Goal: Check status: Check status

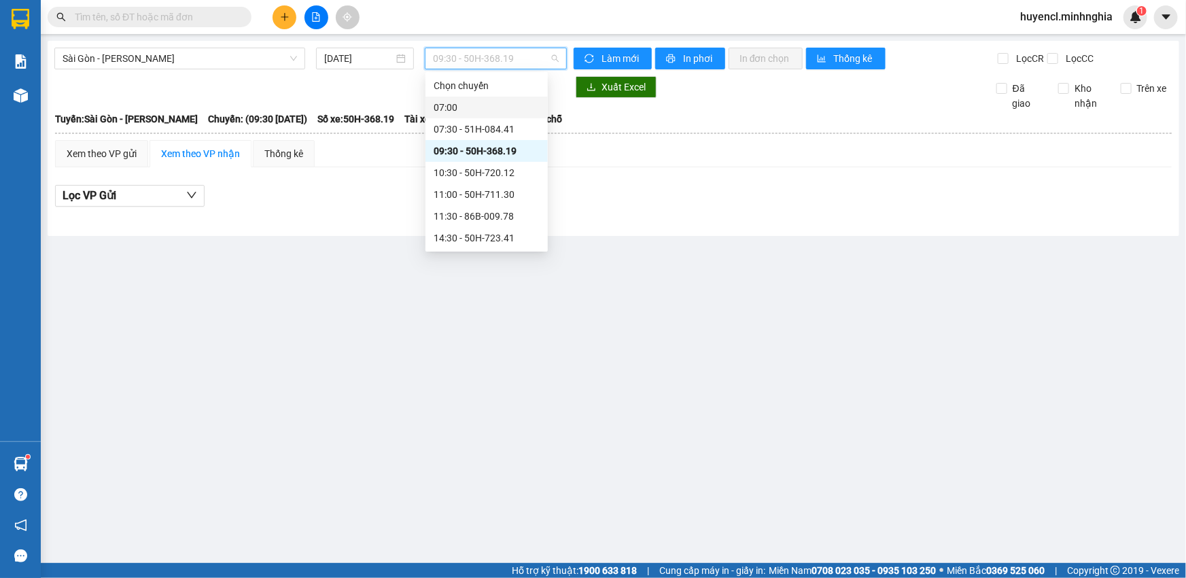
scroll to position [21, 0]
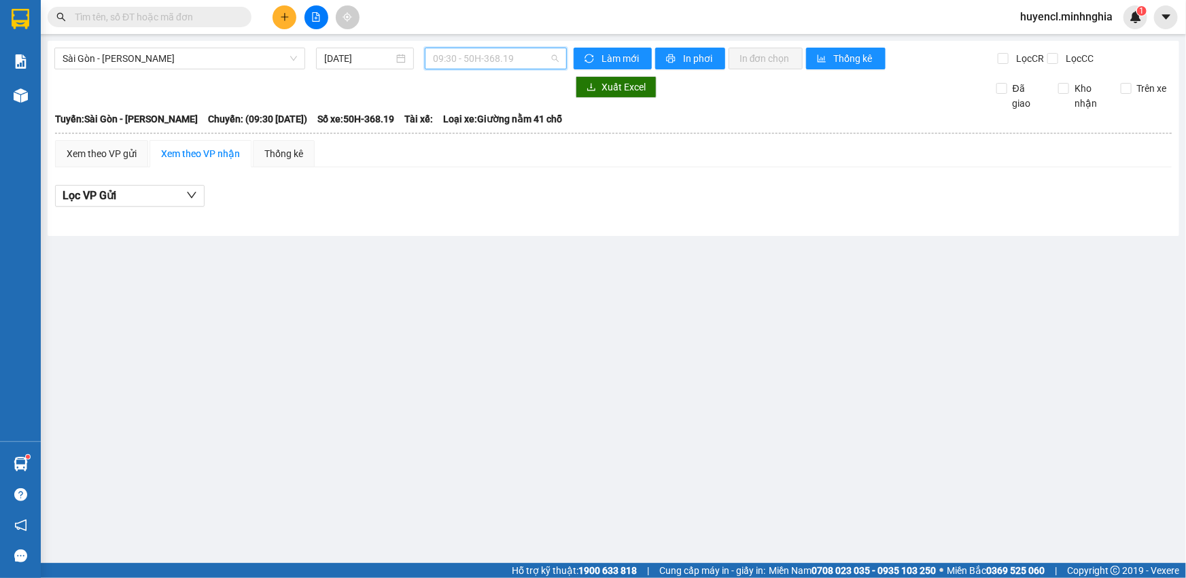
click at [492, 59] on span "09:30 - 50H-368.19" at bounding box center [496, 58] width 126 height 20
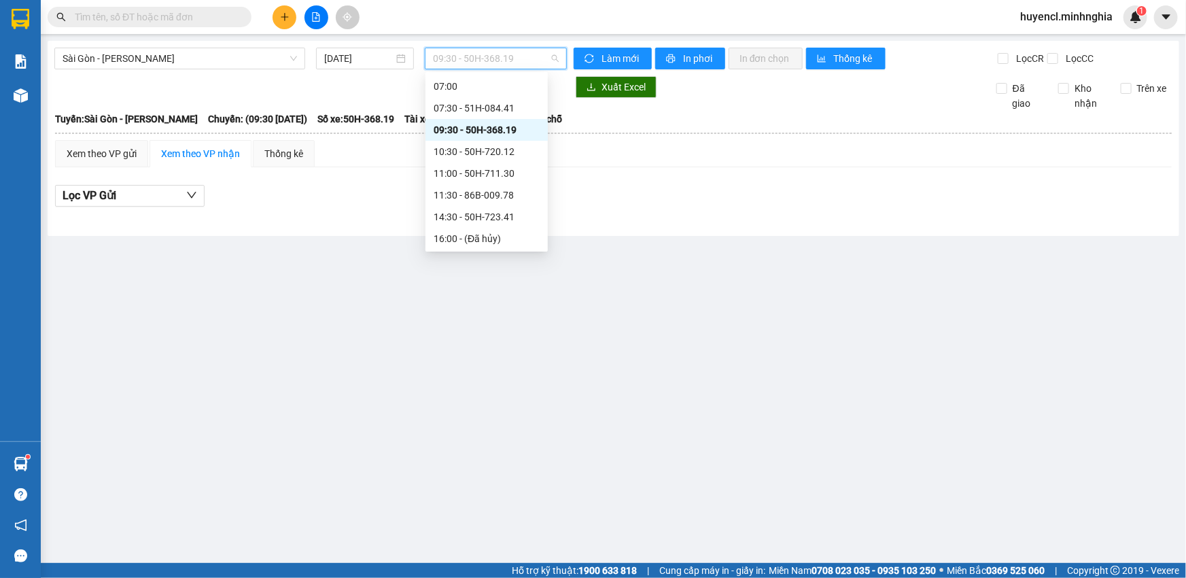
click at [516, 128] on div "09:30 - 50H-368.19" at bounding box center [487, 129] width 106 height 15
drag, startPoint x: 494, startPoint y: 50, endPoint x: 498, endPoint y: 129, distance: 79.0
click at [494, 52] on span "09:30 - 50H-368.19" at bounding box center [496, 58] width 126 height 20
click at [494, 112] on div "07:30 - 51H-084.41" at bounding box center [487, 108] width 106 height 15
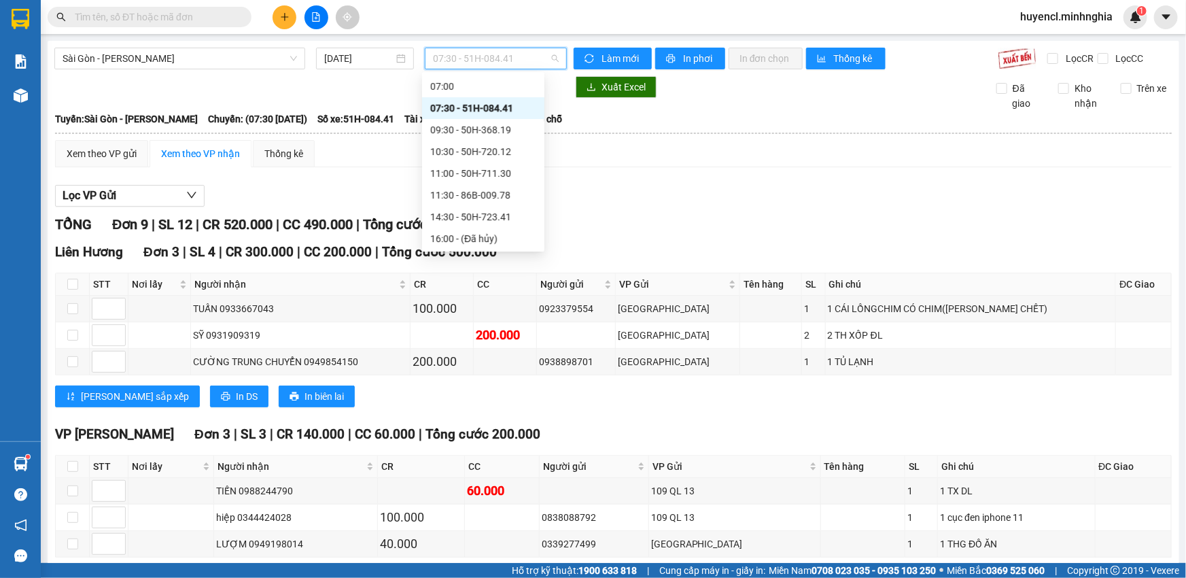
click at [522, 61] on span "07:30 - 51H-084.41" at bounding box center [496, 58] width 126 height 20
click at [502, 131] on div "09:30 - 50H-368.19" at bounding box center [483, 129] width 106 height 15
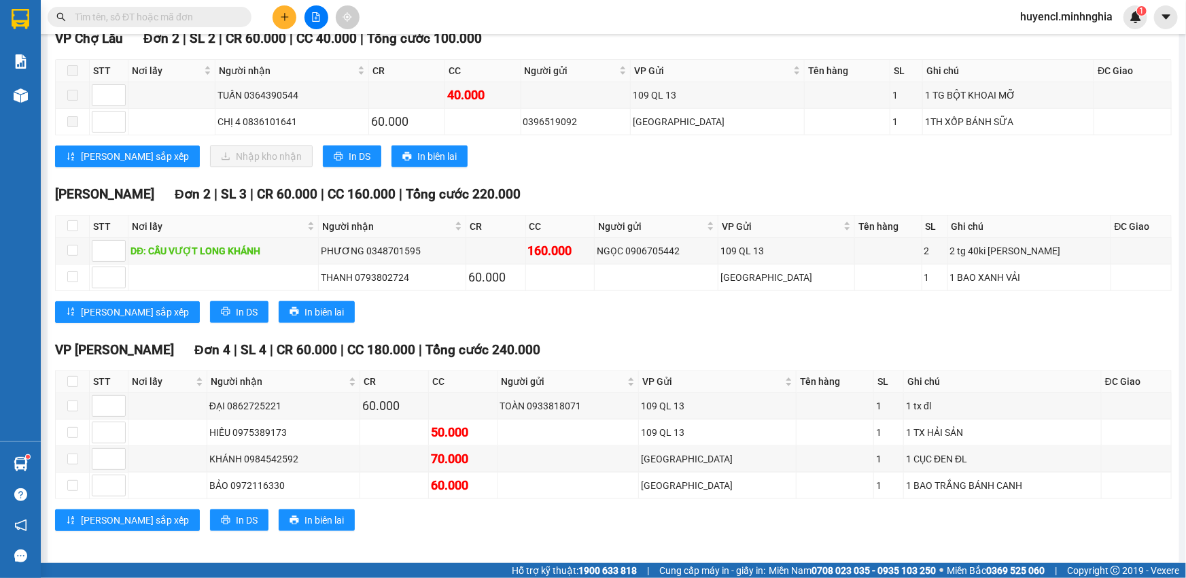
scroll to position [683, 0]
